Goal: Navigation & Orientation: Find specific page/section

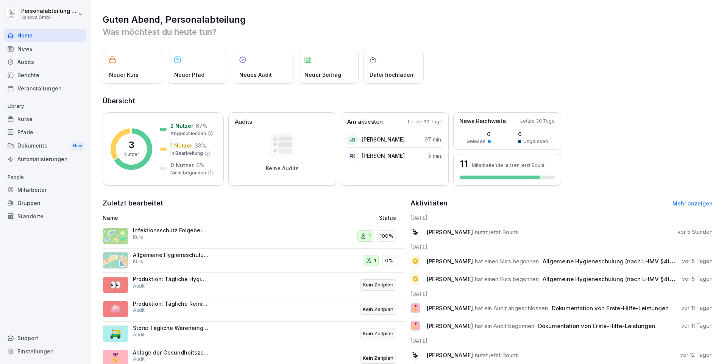
click at [28, 192] on div "Mitarbeiter" at bounding box center [45, 189] width 83 height 13
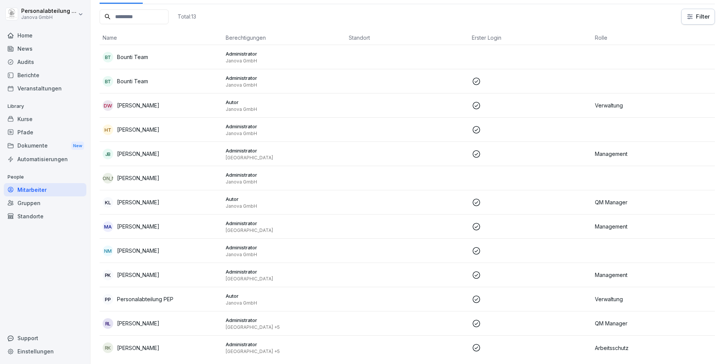
scroll to position [45, 0]
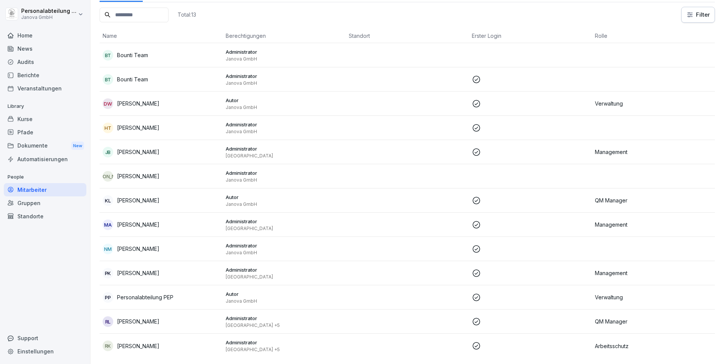
click at [38, 206] on div "Gruppen" at bounding box center [45, 203] width 83 height 13
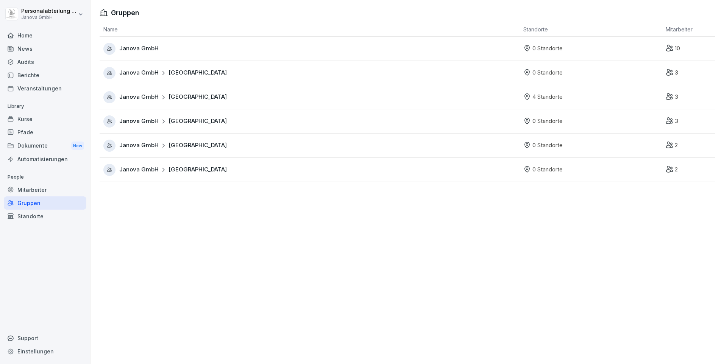
click at [131, 97] on span "Janova GmbH" at bounding box center [138, 97] width 39 height 9
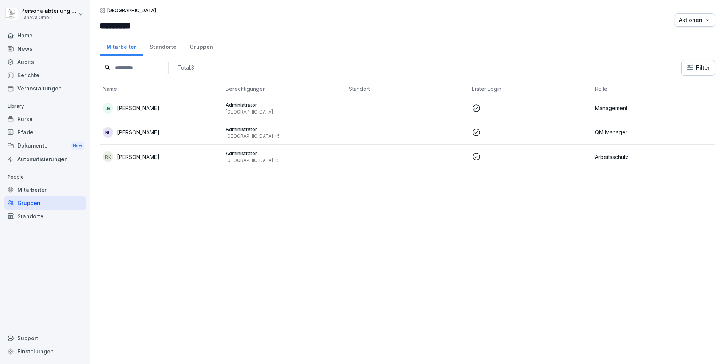
click at [192, 117] on td "[PERSON_NAME]" at bounding box center [161, 108] width 123 height 24
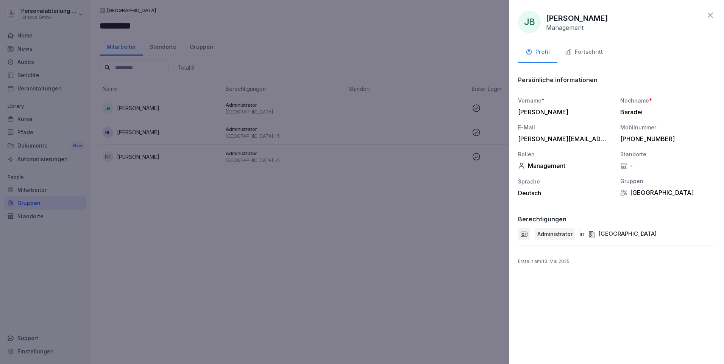
click at [711, 15] on icon at bounding box center [710, 15] width 9 height 9
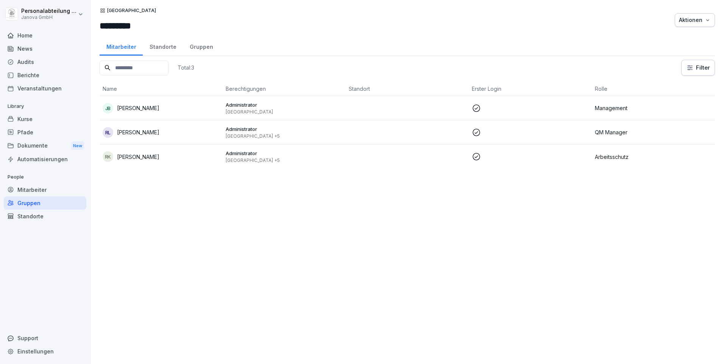
click at [23, 193] on div "Mitarbeiter" at bounding box center [45, 189] width 83 height 13
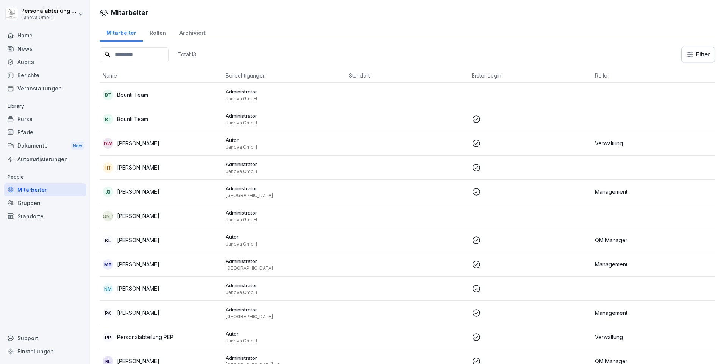
click at [144, 338] on p "Personalabteilung PEP" at bounding box center [145, 337] width 56 height 8
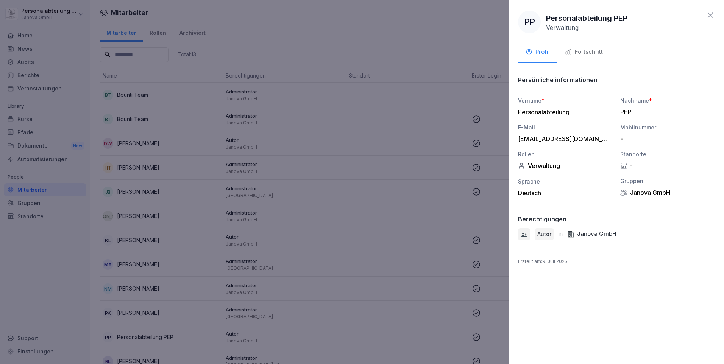
click at [711, 15] on icon at bounding box center [710, 14] width 5 height 5
